Goal: Task Accomplishment & Management: Use online tool/utility

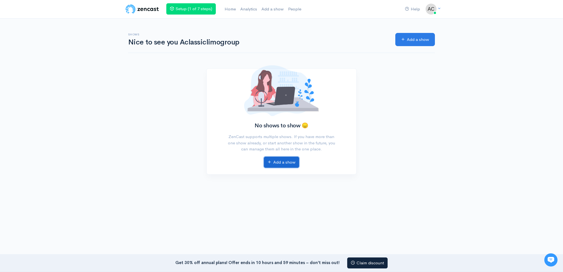
click at [290, 162] on link "Add a show" at bounding box center [281, 162] width 35 height 11
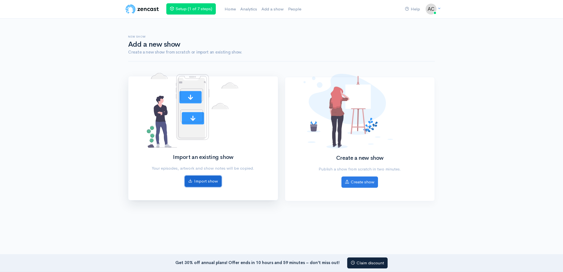
click at [212, 180] on link "Import show" at bounding box center [203, 181] width 37 height 11
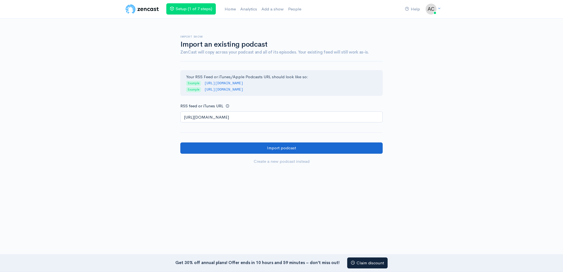
type input "[URL][DOMAIN_NAME]"
click at [247, 148] on input "Import podcast" at bounding box center [281, 148] width 202 height 11
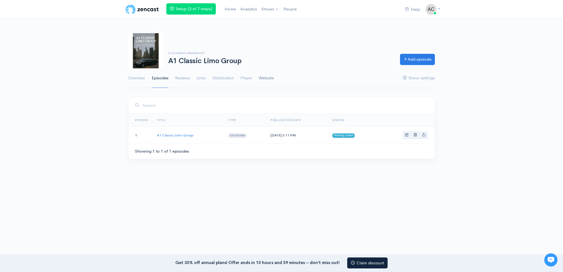
click at [266, 78] on link "Website" at bounding box center [266, 78] width 15 height 20
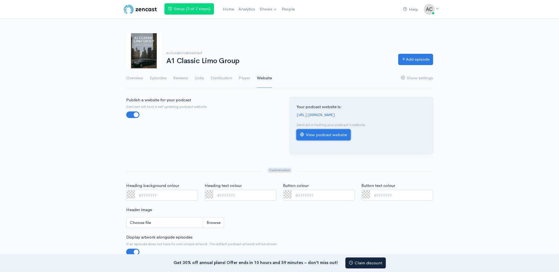
click at [328, 135] on link "View podcast website" at bounding box center [323, 134] width 54 height 11
